Goal: Information Seeking & Learning: Learn about a topic

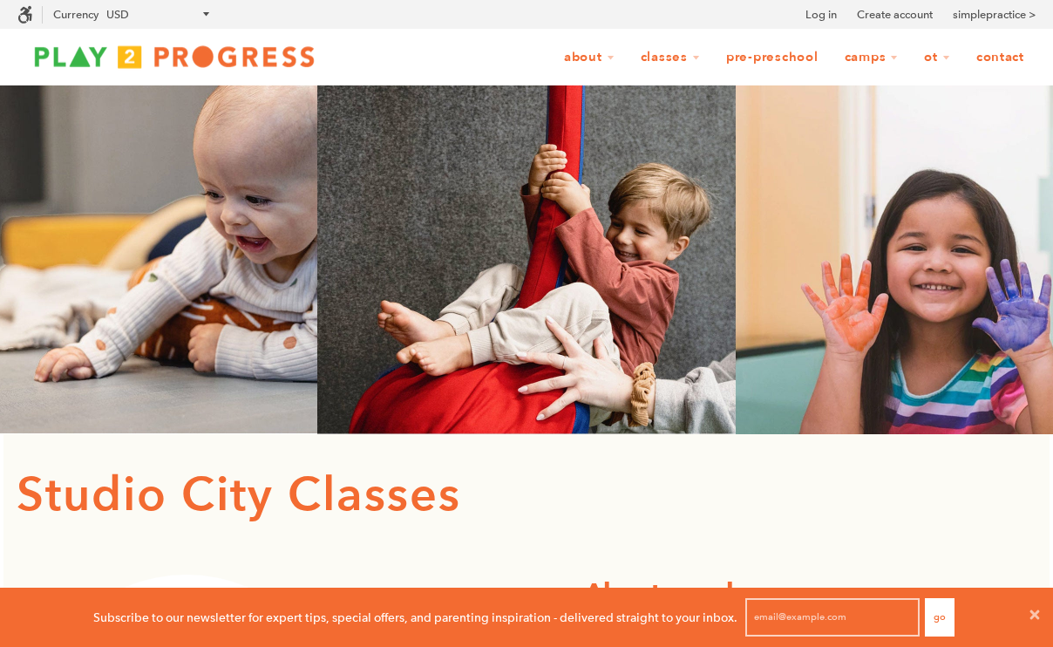
scroll to position [1, 1]
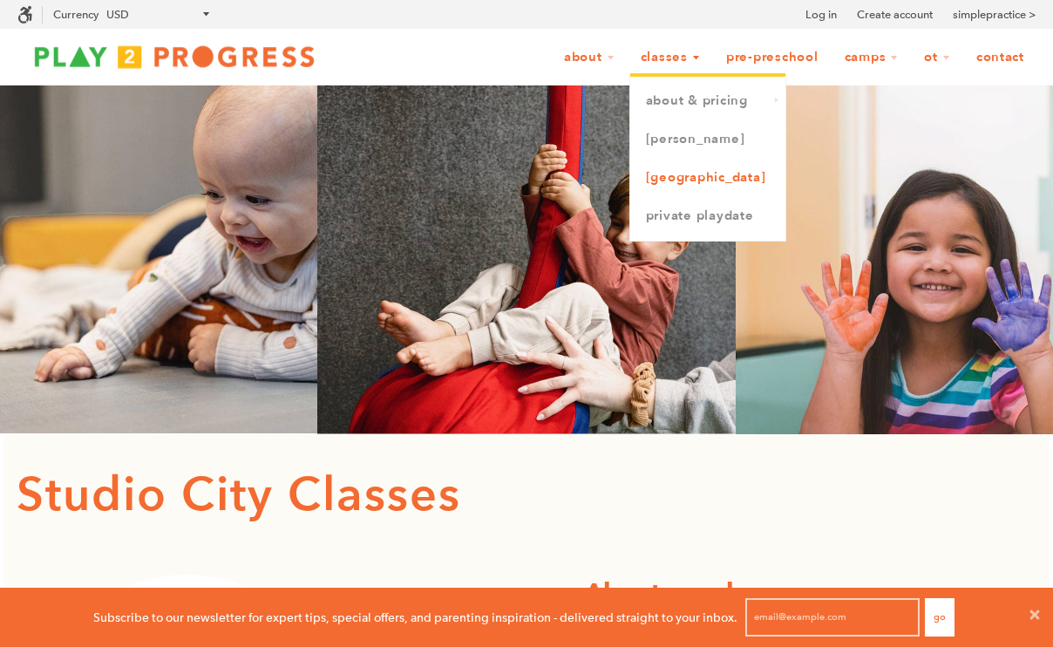
click at [663, 186] on link "[GEOGRAPHIC_DATA]" at bounding box center [707, 178] width 155 height 38
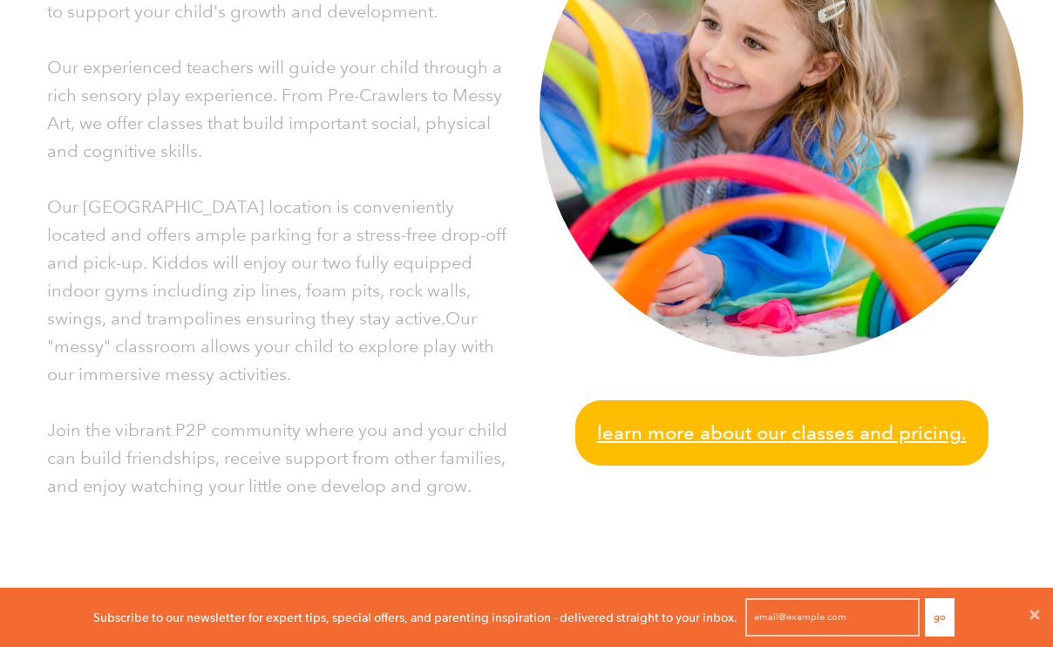
scroll to position [581, 0]
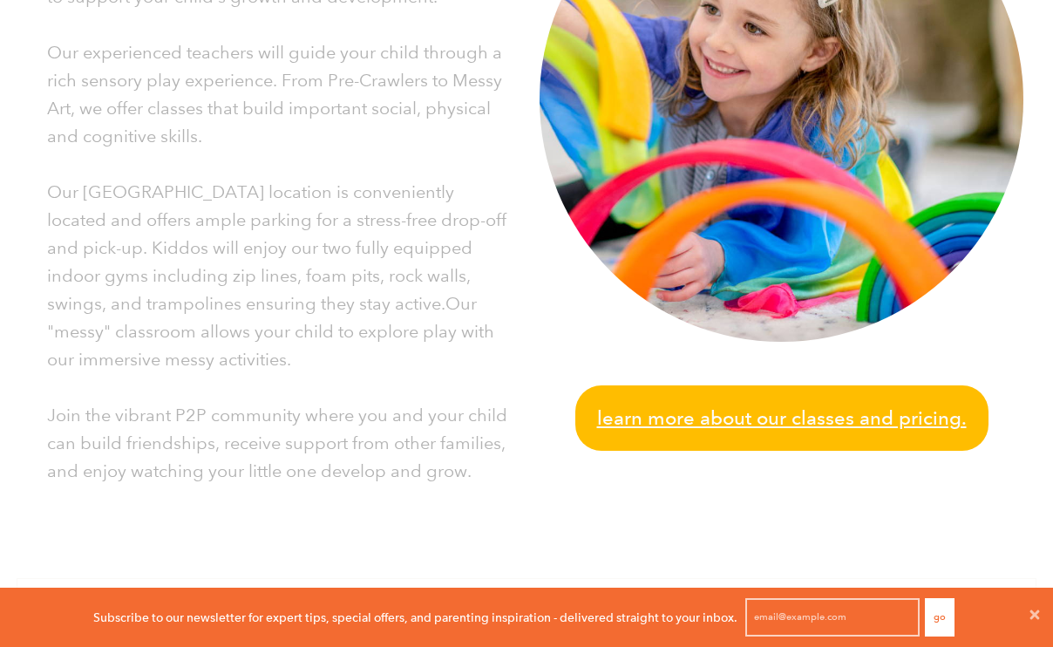
click at [616, 432] on span "Learn more about our classes and pricing." at bounding box center [782, 418] width 370 height 31
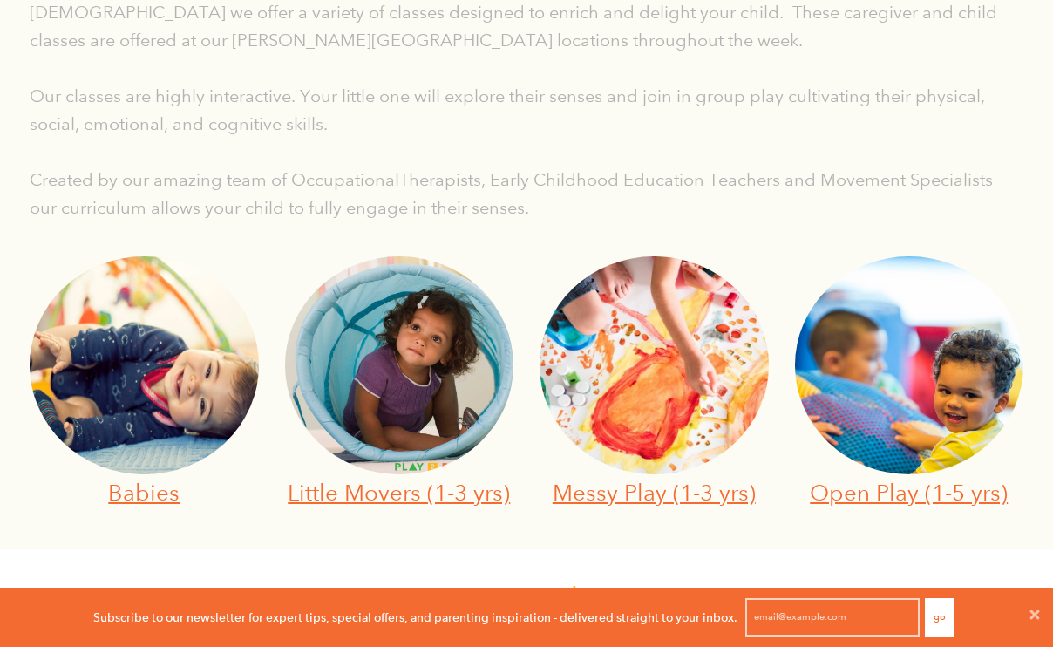
scroll to position [444, 0]
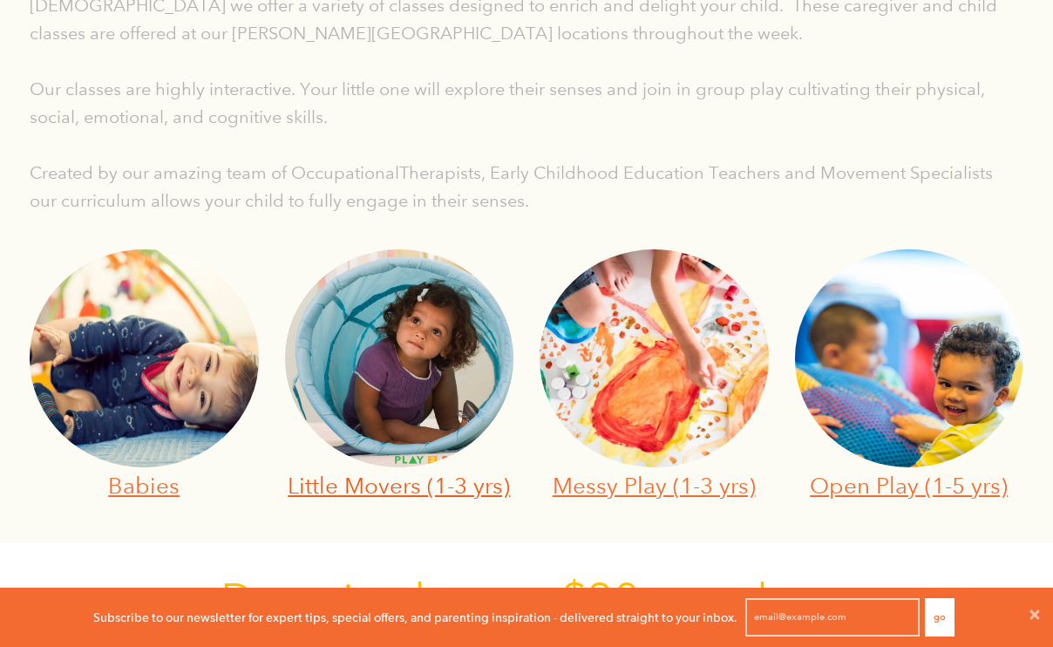
click at [422, 490] on link "Little Movers (1-3 yrs)" at bounding box center [399, 485] width 222 height 27
click at [615, 480] on link "Messy Play (1-3 yrs)" at bounding box center [654, 485] width 203 height 27
click at [853, 489] on link "Open Play (1-5 yrs)" at bounding box center [909, 485] width 198 height 27
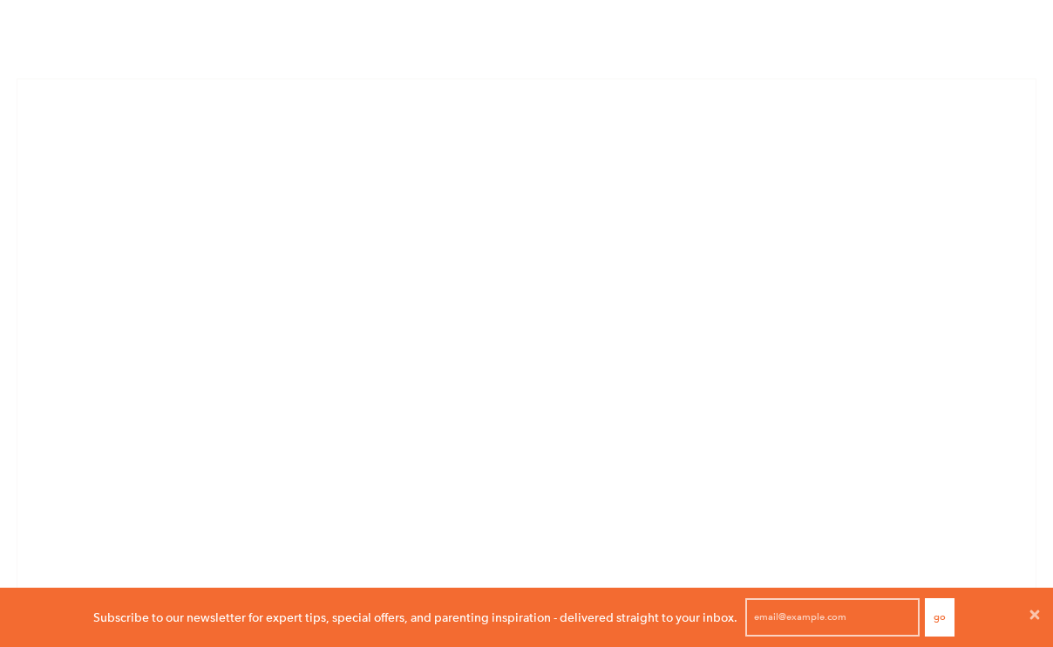
scroll to position [1534, 0]
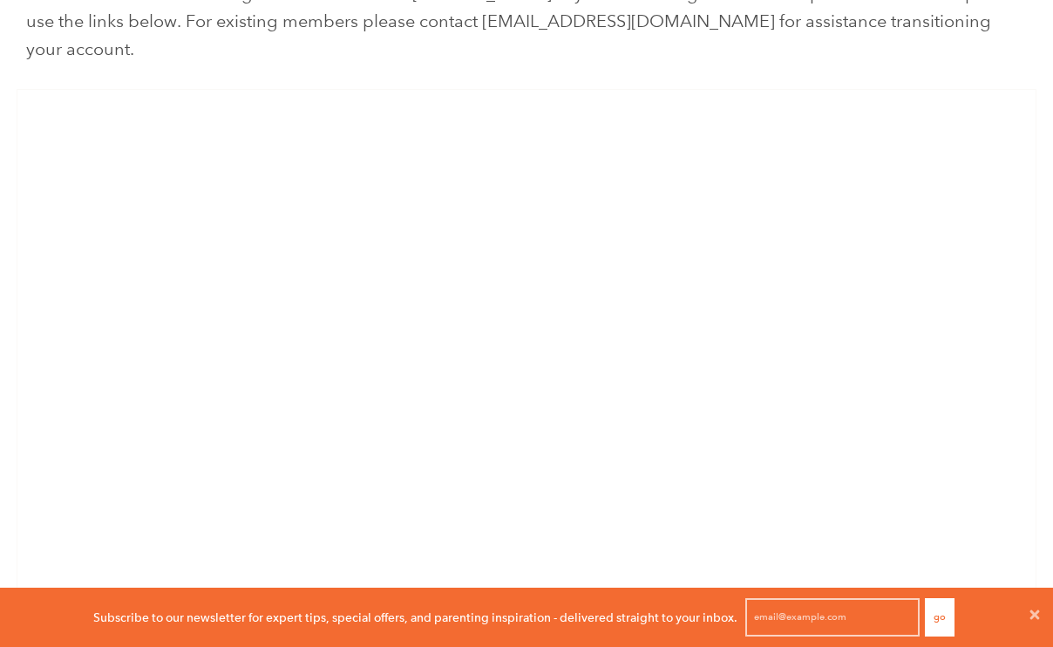
scroll to position [1341, 0]
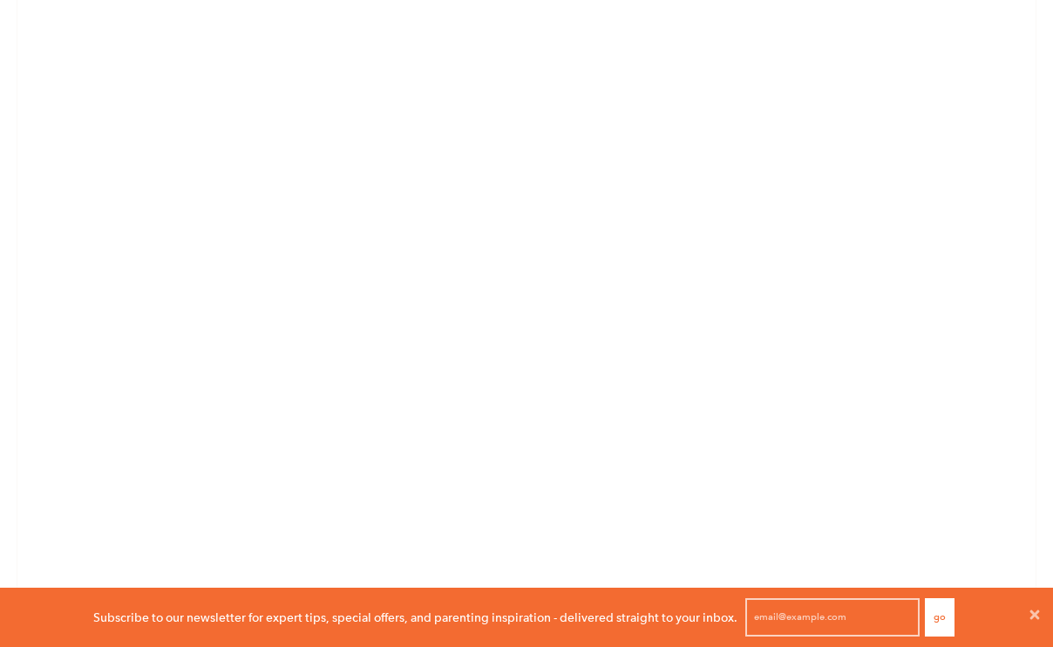
scroll to position [2341, 0]
